Goal: Task Accomplishment & Management: Complete application form

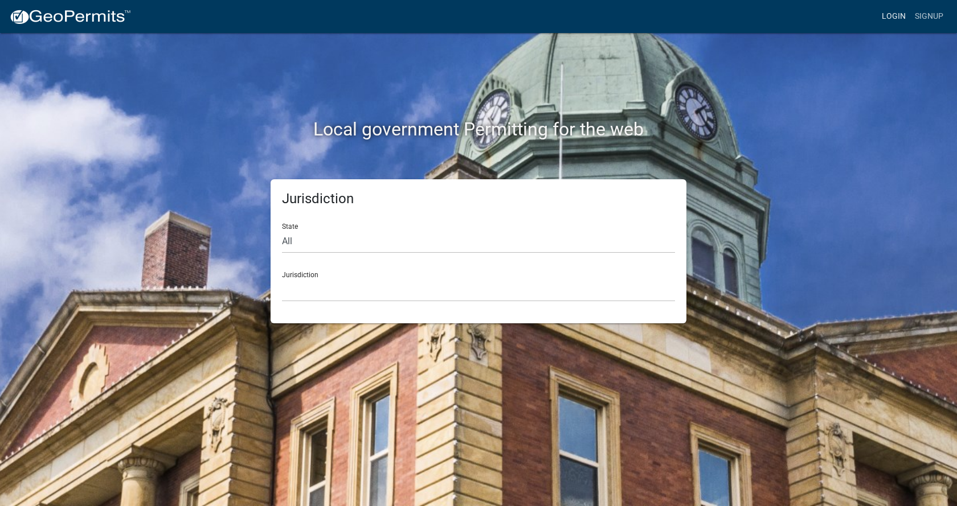
click at [894, 15] on link "Login" at bounding box center [893, 17] width 33 height 22
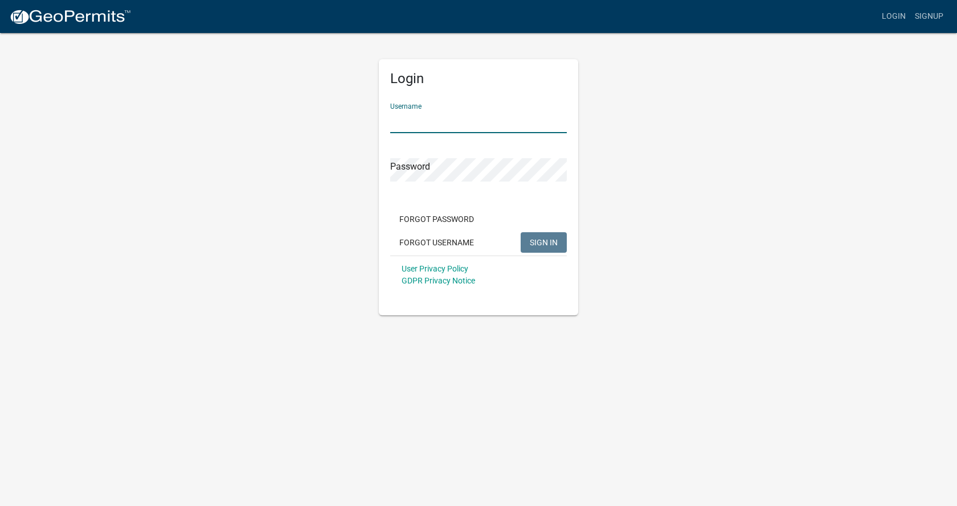
click at [441, 121] on input "Username" at bounding box center [478, 121] width 177 height 23
type input "[PERSON_NAME]"
click at [539, 241] on span "SIGN IN" at bounding box center [544, 241] width 28 height 9
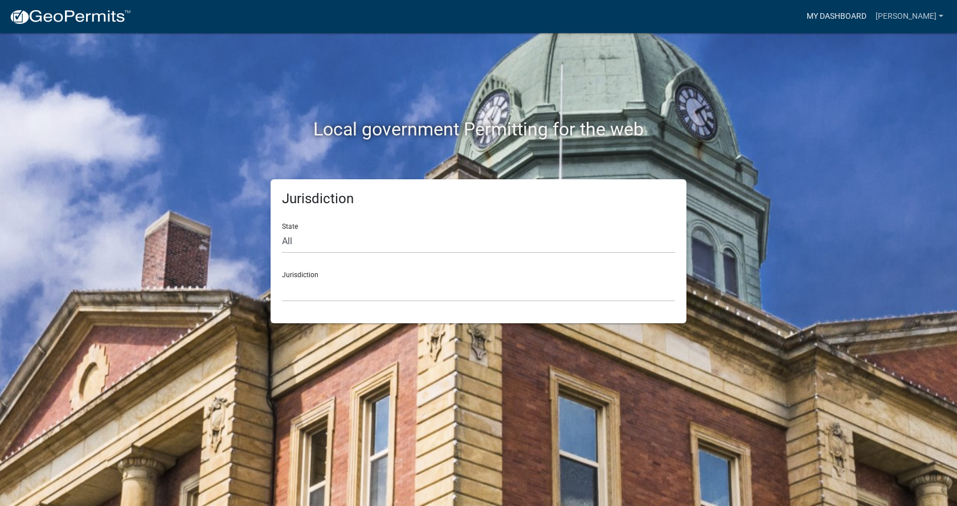
click at [859, 14] on link "My Dashboard" at bounding box center [836, 17] width 69 height 22
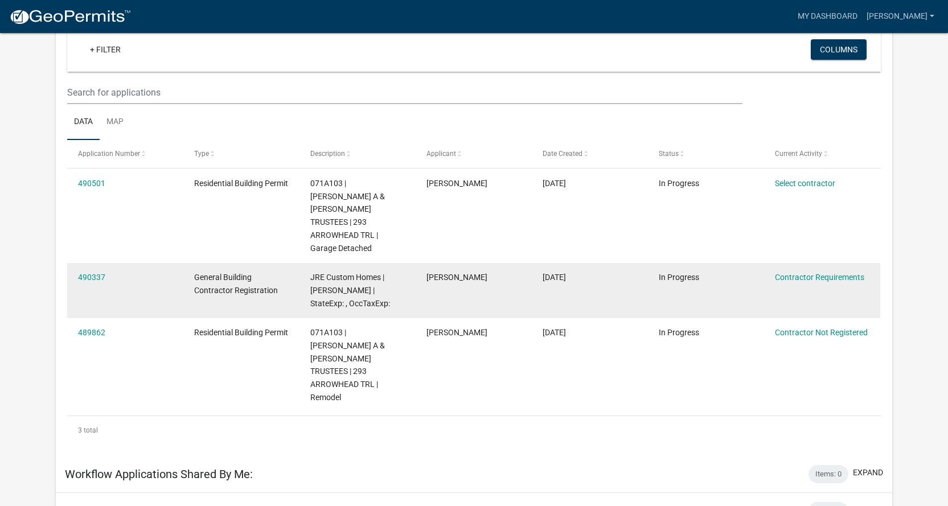
scroll to position [57, 0]
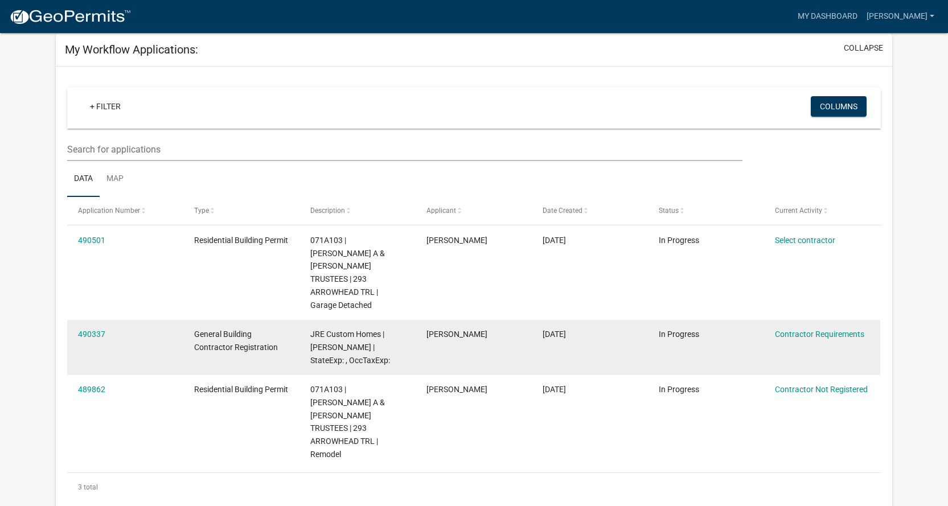
click at [222, 331] on span "General Building Contractor Registration" at bounding box center [236, 341] width 84 height 22
click at [95, 330] on link "490337" at bounding box center [91, 334] width 27 height 9
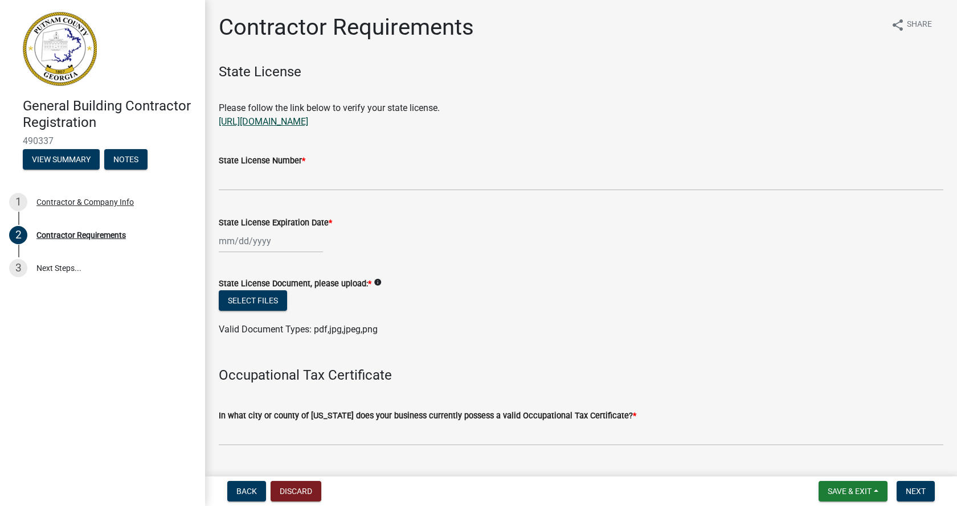
click at [289, 121] on link "[URL][DOMAIN_NAME]" at bounding box center [263, 121] width 89 height 11
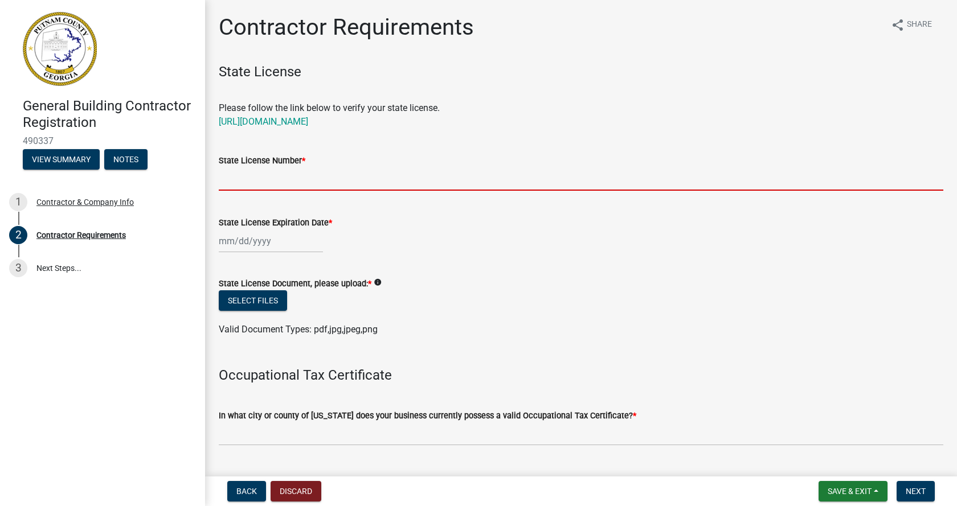
click at [241, 179] on input "State License Number *" at bounding box center [581, 178] width 724 height 23
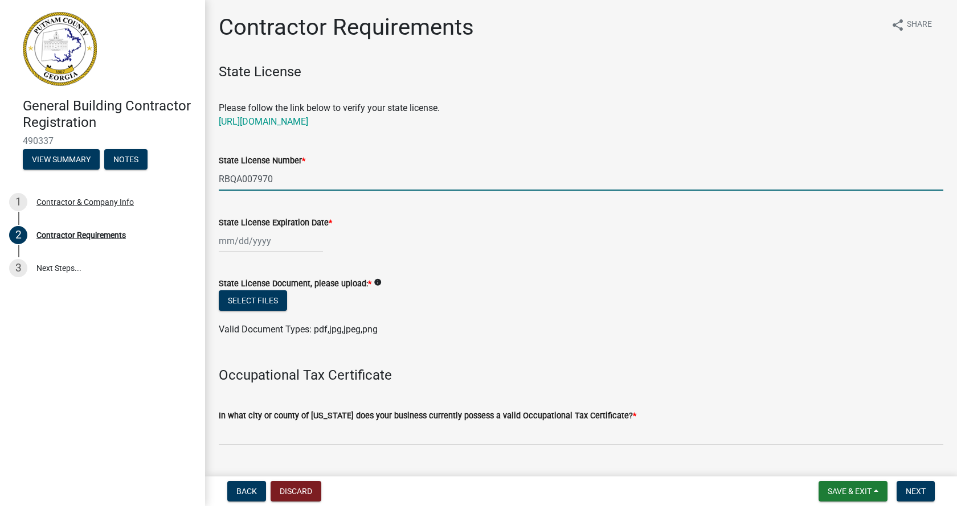
type input "RBQA007970"
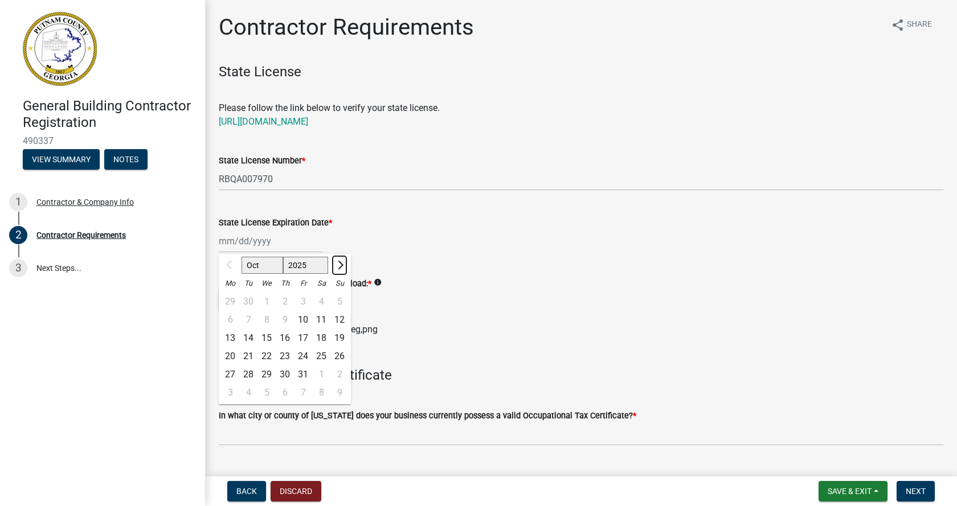
click at [340, 266] on span "Next month" at bounding box center [339, 264] width 9 height 9
click at [341, 266] on span "Next month" at bounding box center [339, 264] width 9 height 9
select select "1"
select select "2026"
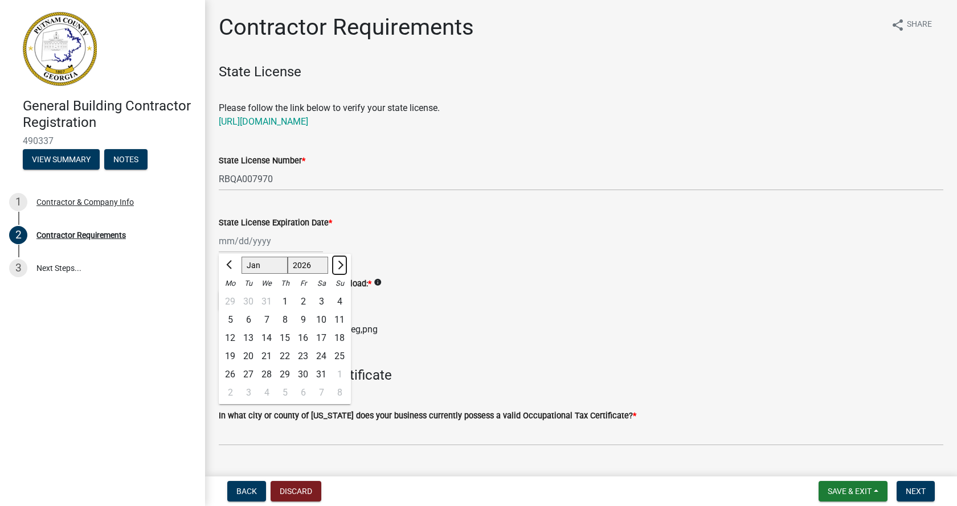
click at [341, 266] on span "Next month" at bounding box center [339, 264] width 9 height 9
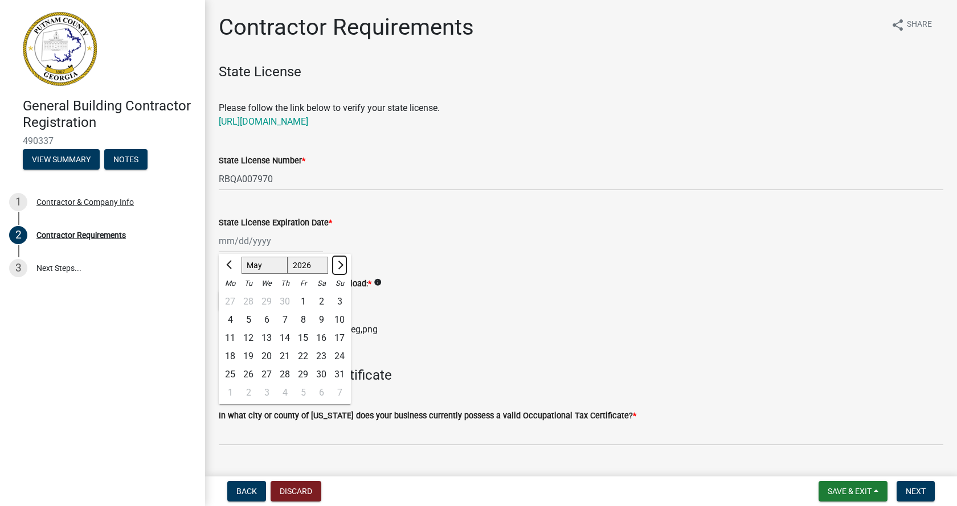
select select "6"
click at [251, 375] on div "30" at bounding box center [248, 375] width 18 height 18
type input "[DATE]"
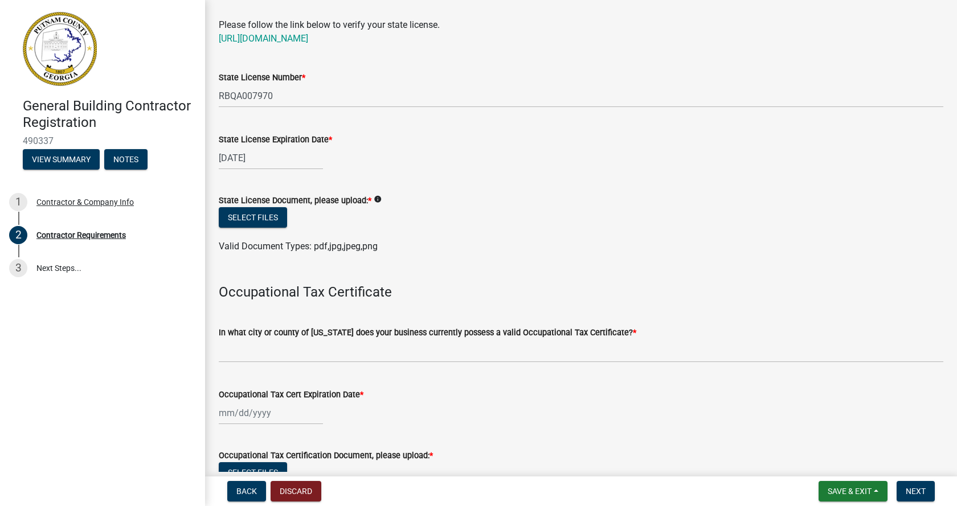
scroll to position [114, 0]
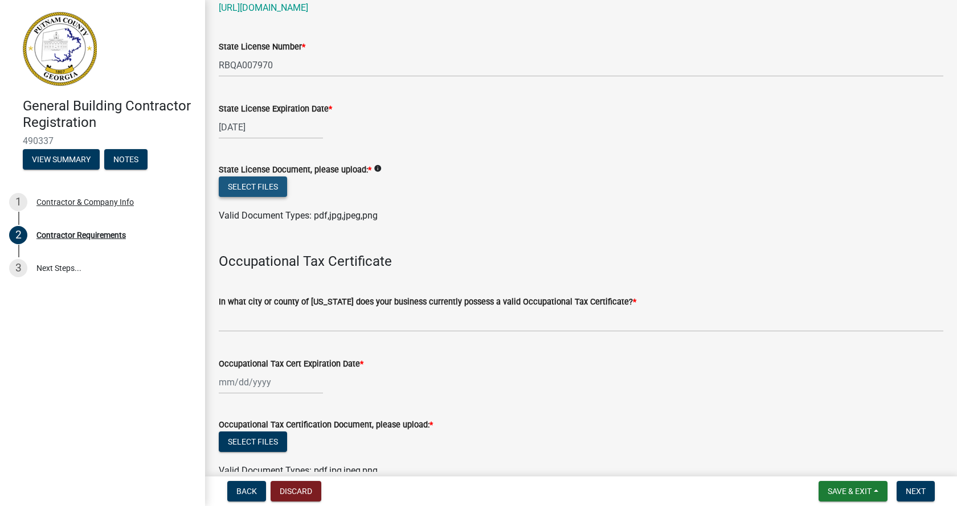
click at [257, 186] on button "Select files" at bounding box center [253, 187] width 68 height 21
click at [833, 487] on span "Save & Exit" at bounding box center [849, 491] width 44 height 9
click at [813, 437] on button "Save" at bounding box center [841, 434] width 91 height 27
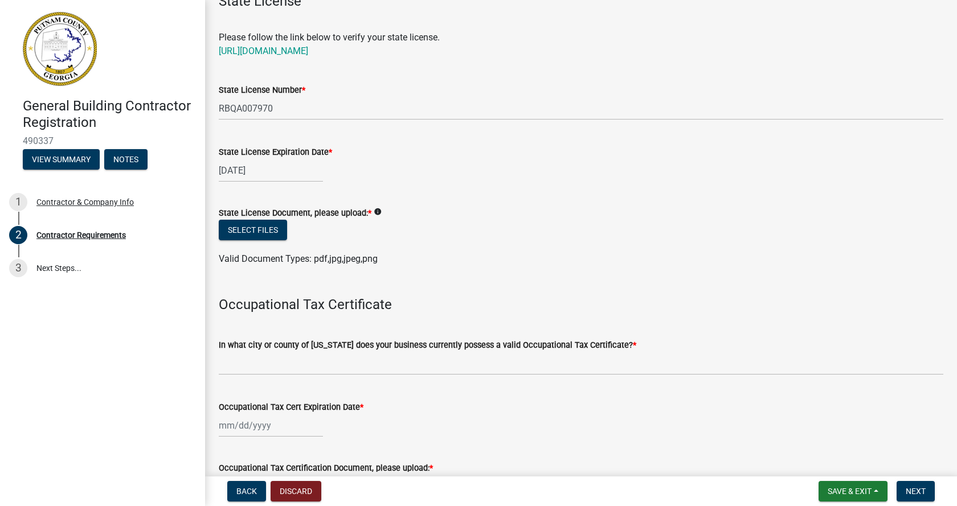
scroll to position [57, 0]
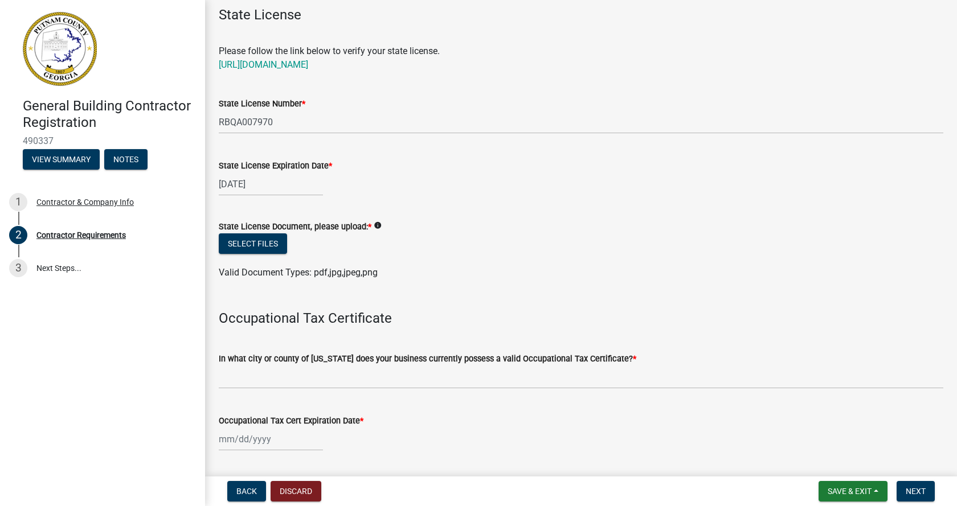
click at [376, 227] on icon "info" at bounding box center [378, 226] width 8 height 8
click at [376, 224] on icon "info" at bounding box center [378, 226] width 8 height 8
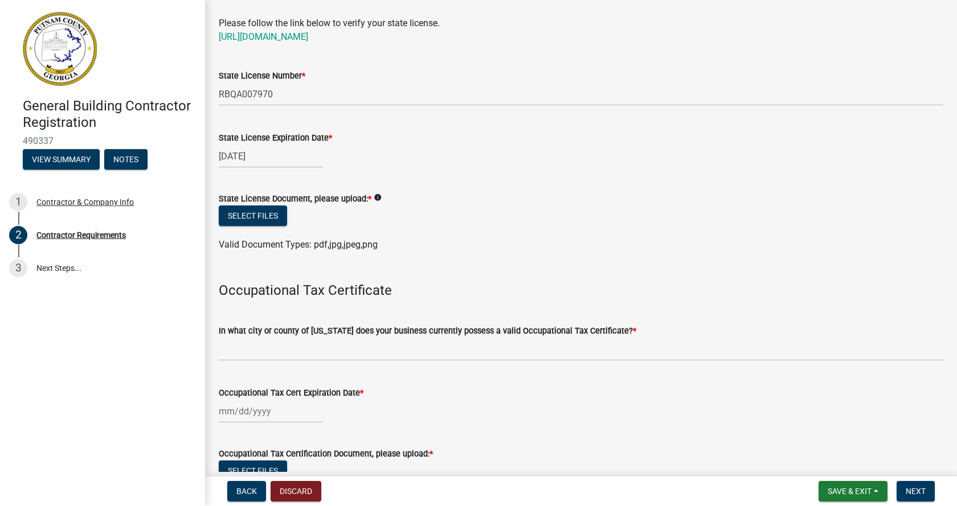
scroll to position [0, 0]
